Goal: Navigation & Orientation: Find specific page/section

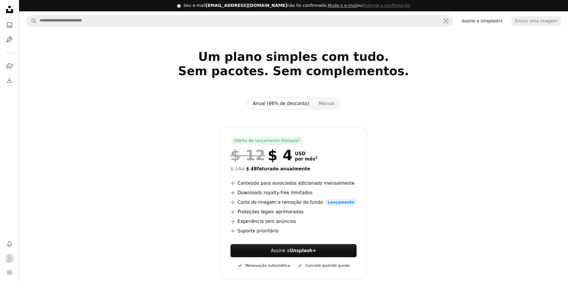
click at [8, 10] on icon at bounding box center [9, 9] width 7 height 7
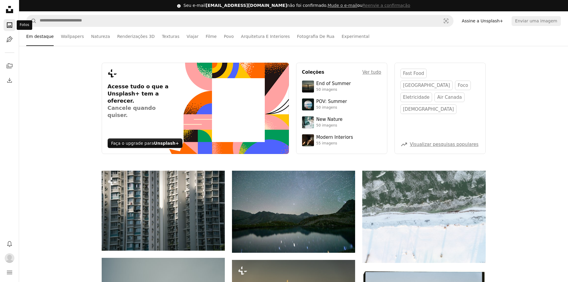
click at [13, 26] on icon "A photo" at bounding box center [9, 24] width 7 height 7
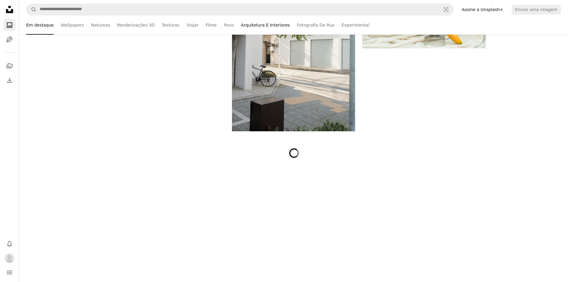
scroll to position [1818, 0]
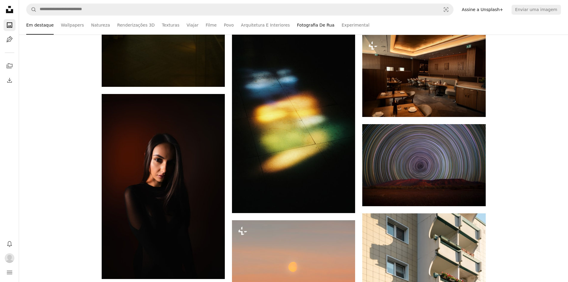
click at [305, 24] on link "Fotografia De Rua" at bounding box center [316, 24] width 38 height 19
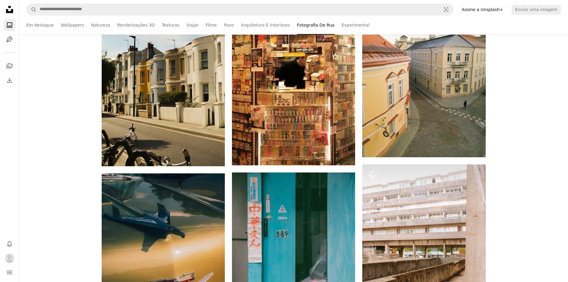
scroll to position [447, 0]
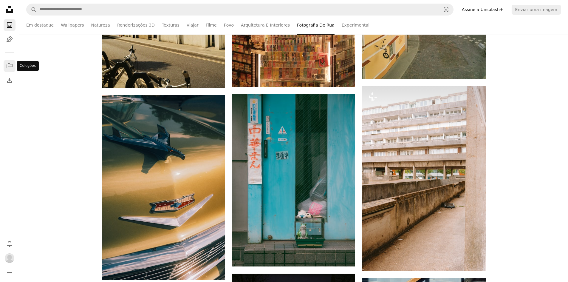
click at [10, 65] on icon "A stack of folders" at bounding box center [9, 65] width 7 height 7
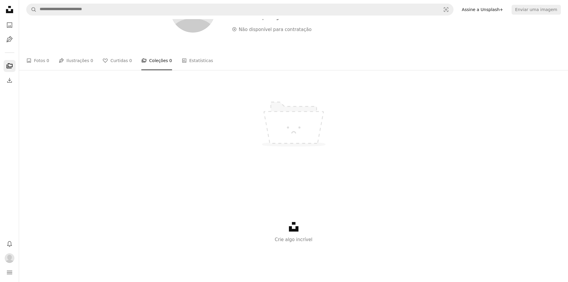
scroll to position [82, 0]
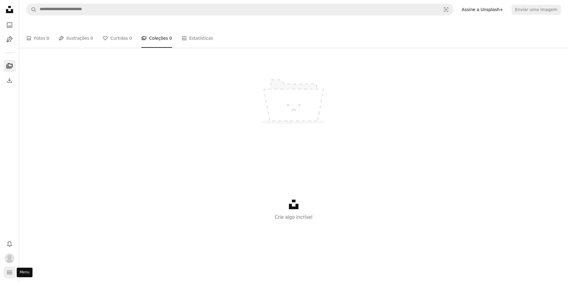
click at [9, 274] on icon "navigation menu" at bounding box center [9, 272] width 7 height 7
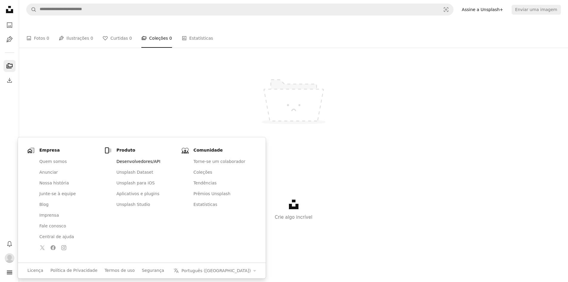
click at [128, 161] on link "Desenvolvedores/API" at bounding box center [146, 161] width 66 height 11
